Goal: Information Seeking & Learning: Learn about a topic

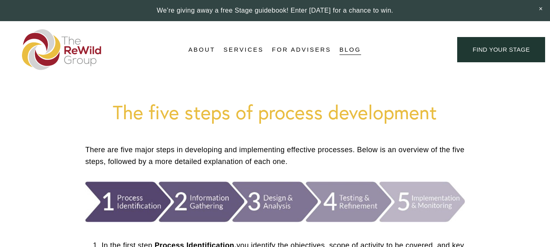
scroll to position [122, 0]
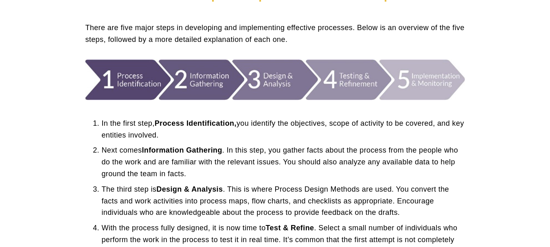
click at [226, 107] on div "In the first step, Process Identification, you identify the objectives, scope o…" at bounding box center [274, 207] width 393 height 200
click at [219, 77] on div at bounding box center [274, 79] width 379 height 41
click at [289, 79] on div at bounding box center [274, 79] width 379 height 41
drag, startPoint x: 340, startPoint y: 73, endPoint x: 459, endPoint y: 78, distance: 118.5
click at [341, 73] on div at bounding box center [274, 79] width 379 height 41
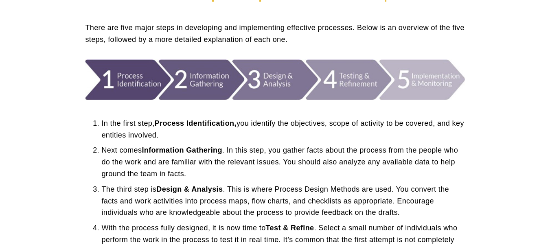
click at [459, 78] on div at bounding box center [274, 79] width 379 height 41
click at [205, 126] on strong "Process Identification," at bounding box center [196, 123] width 82 height 8
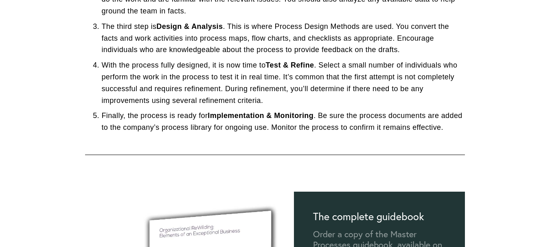
click at [205, 126] on p "Finally, the process is ready for Implementation & Monitoring . Be sure the pro…" at bounding box center [282, 122] width 363 height 24
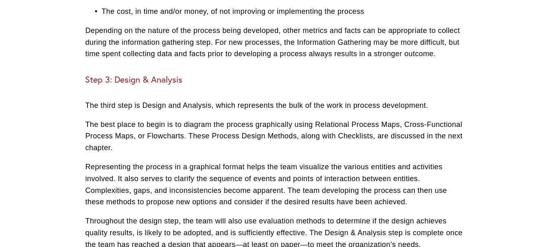
scroll to position [1140, 0]
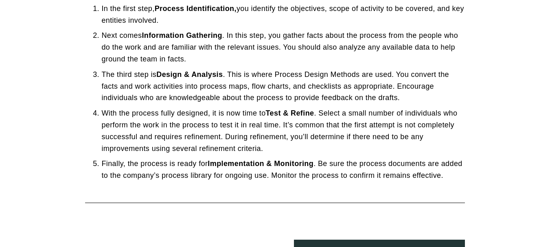
scroll to position [244, 0]
